Goal: Information Seeking & Learning: Learn about a topic

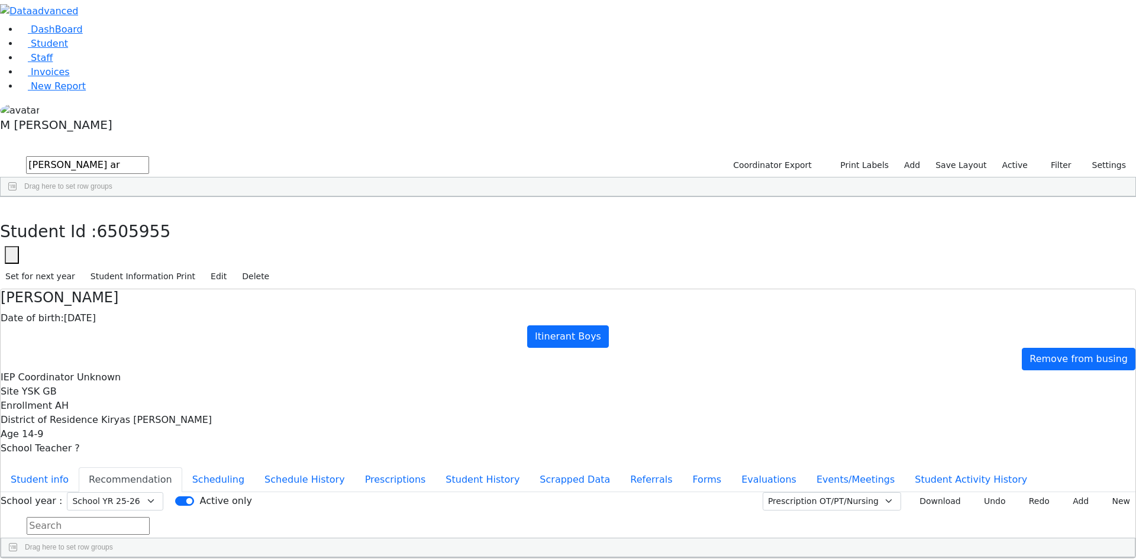
select select "212"
click at [69, 65] on li "Staff" at bounding box center [577, 58] width 1117 height 14
click at [68, 49] on link "Student" at bounding box center [43, 43] width 49 height 11
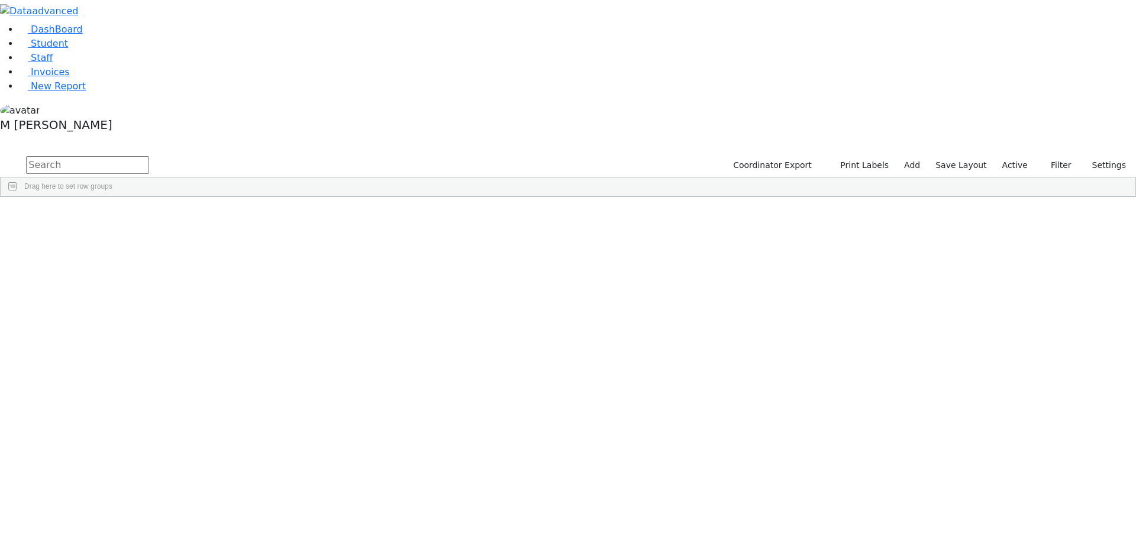
click at [149, 156] on input "text" at bounding box center [87, 165] width 123 height 18
type input "x"
type input "zisi"
click at [119, 216] on div "Englander" at bounding box center [90, 224] width 57 height 17
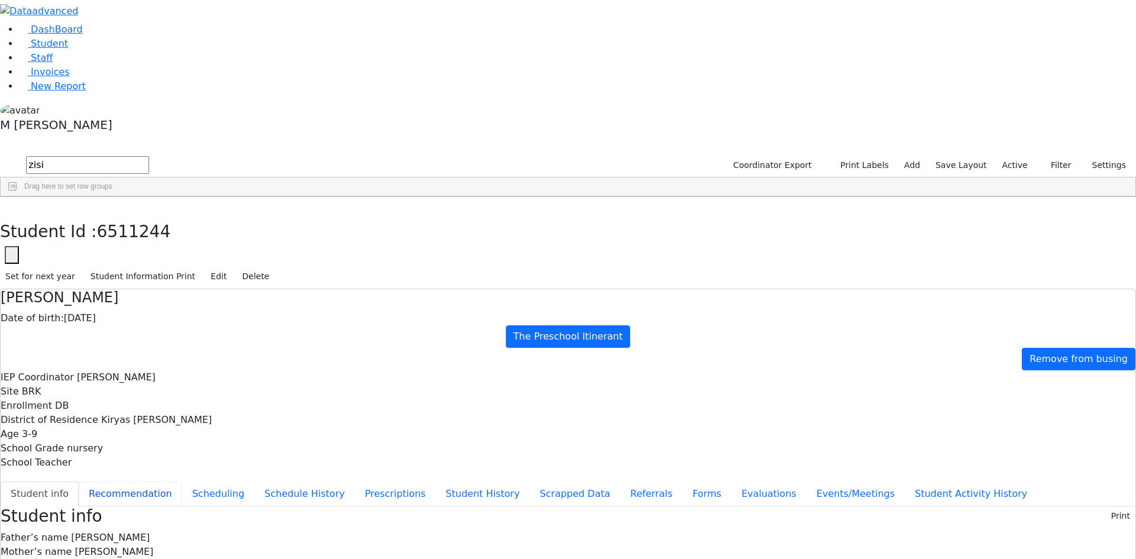
click at [182, 482] on button "Recommendation" at bounding box center [131, 494] width 104 height 25
checkbox input "true"
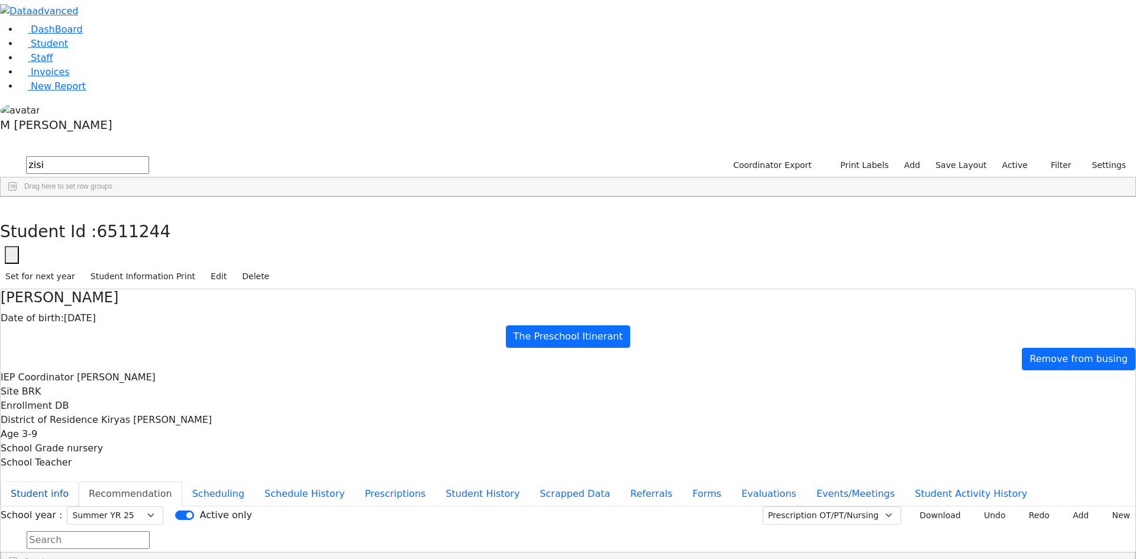
click at [79, 482] on button "Student info" at bounding box center [40, 494] width 78 height 25
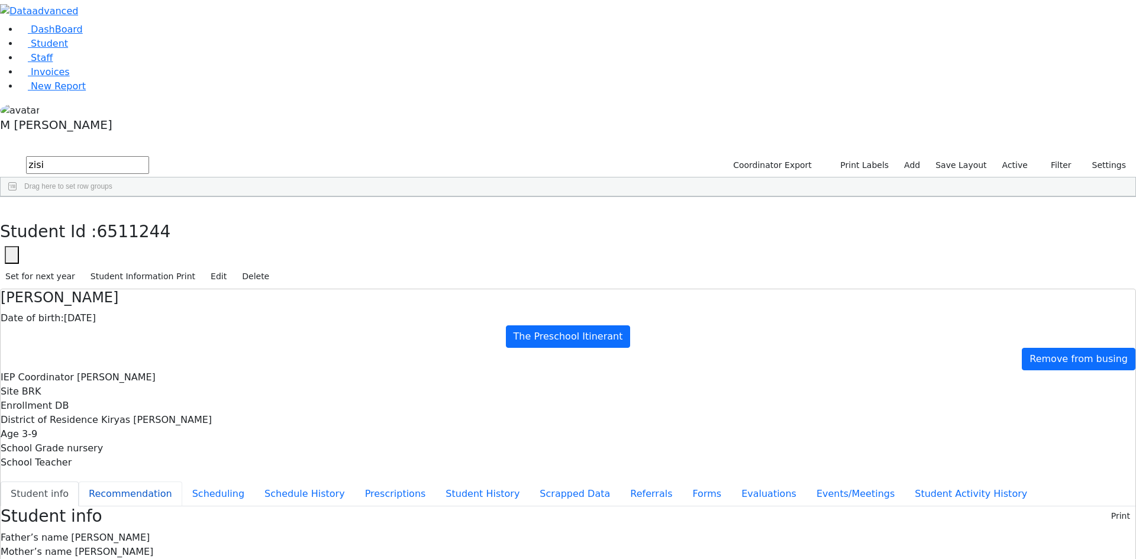
click at [182, 482] on button "Recommendation" at bounding box center [131, 494] width 104 height 25
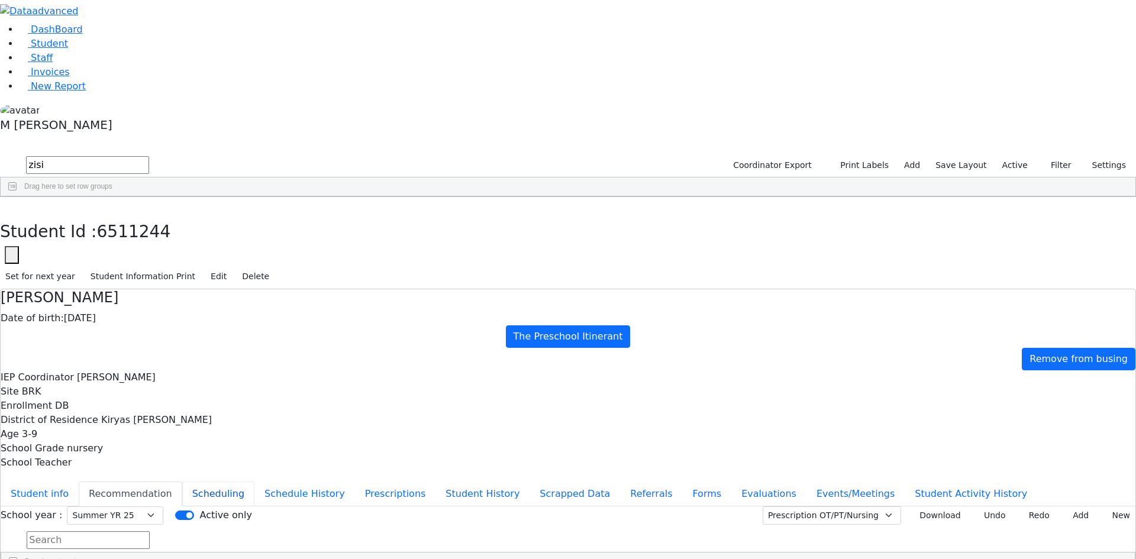
click at [254, 482] on button "Scheduling" at bounding box center [218, 494] width 72 height 25
click at [807, 482] on button "Events/Meetings" at bounding box center [856, 494] width 98 height 25
drag, startPoint x: 292, startPoint y: 144, endPoint x: 301, endPoint y: 133, distance: 14.3
click at [79, 482] on button "Student info" at bounding box center [40, 494] width 78 height 25
